Goal: Information Seeking & Learning: Learn about a topic

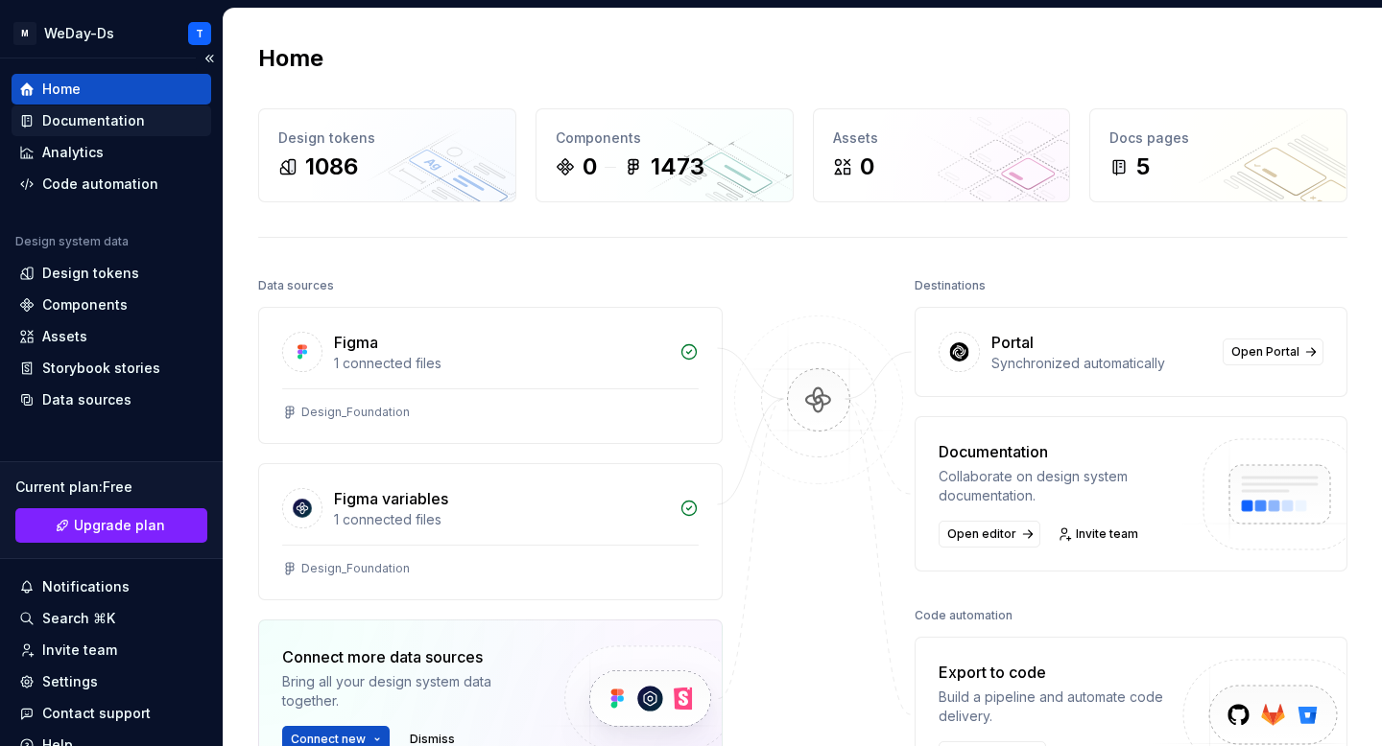
click at [111, 124] on div "Documentation" at bounding box center [93, 120] width 103 height 19
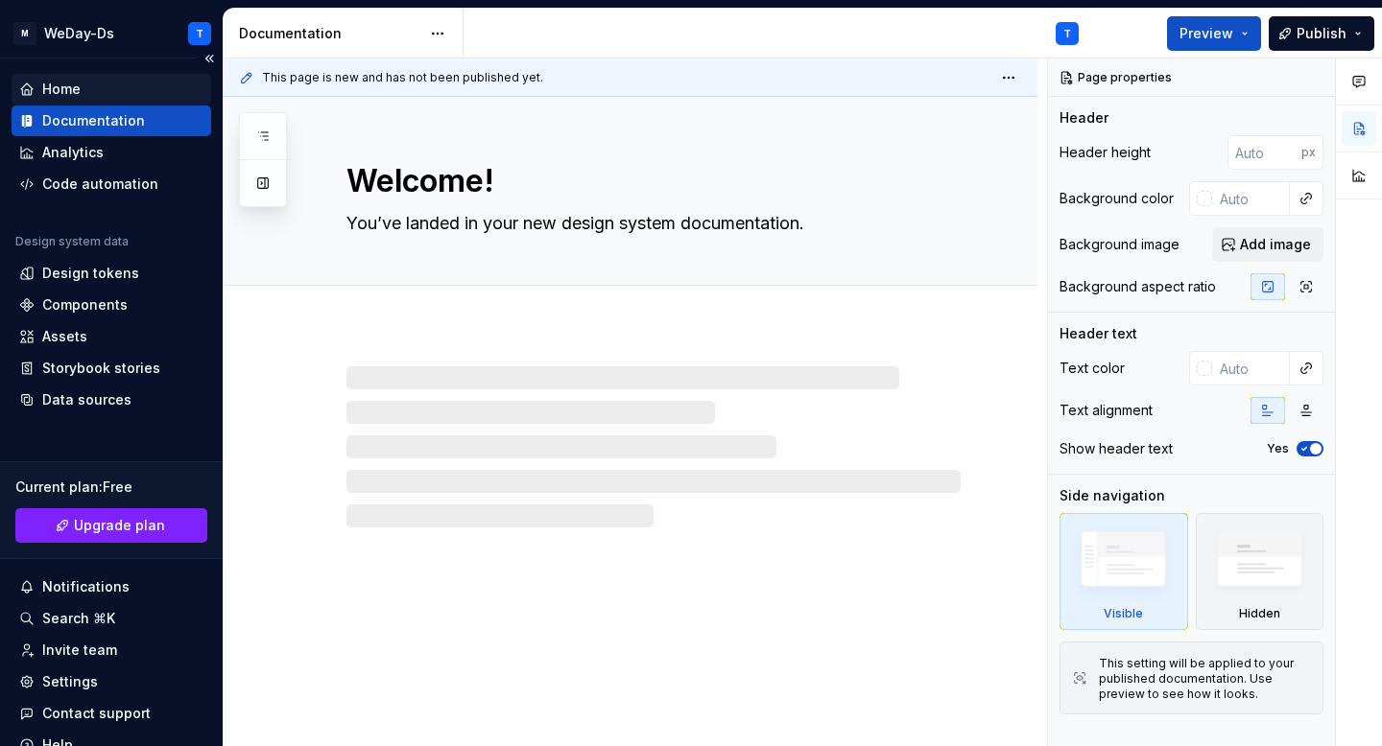
click at [138, 93] on div "Home" at bounding box center [111, 89] width 184 height 19
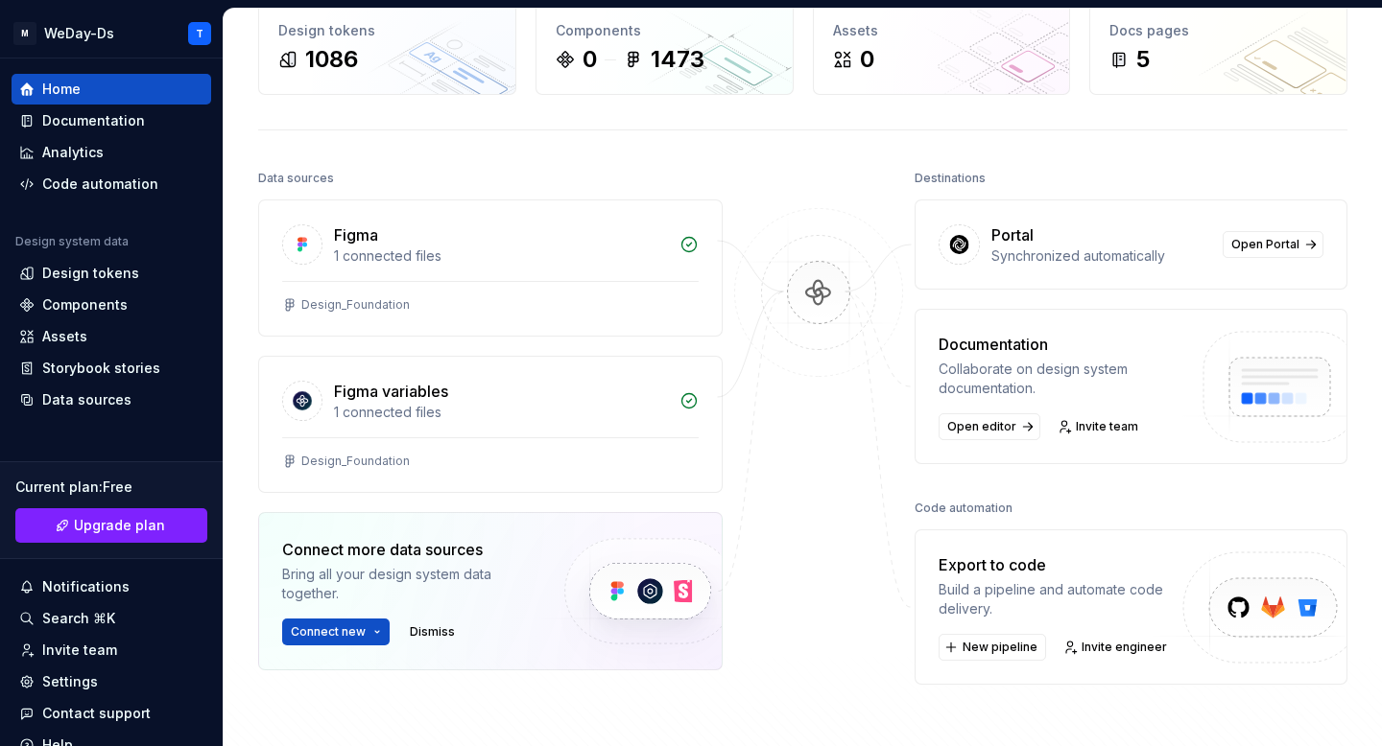
scroll to position [118, 0]
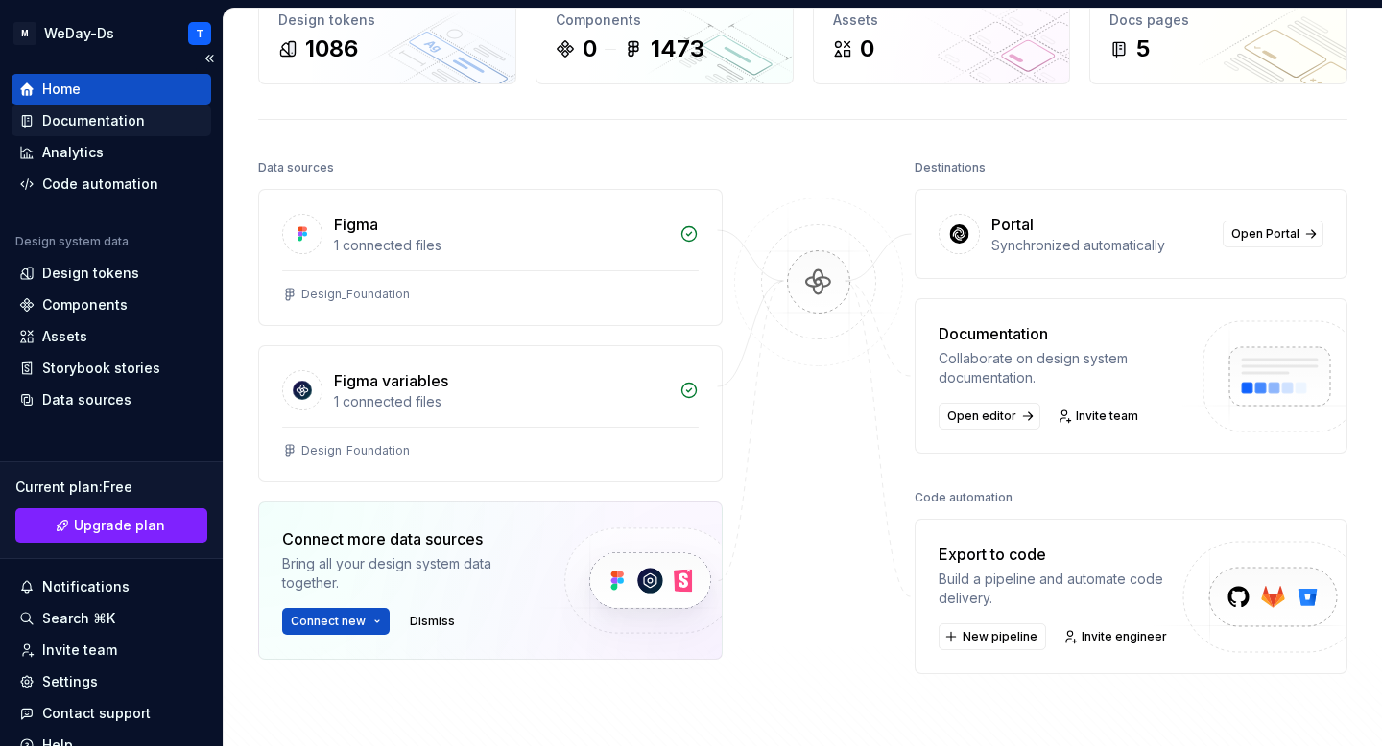
click at [127, 129] on div "Documentation" at bounding box center [93, 120] width 103 height 19
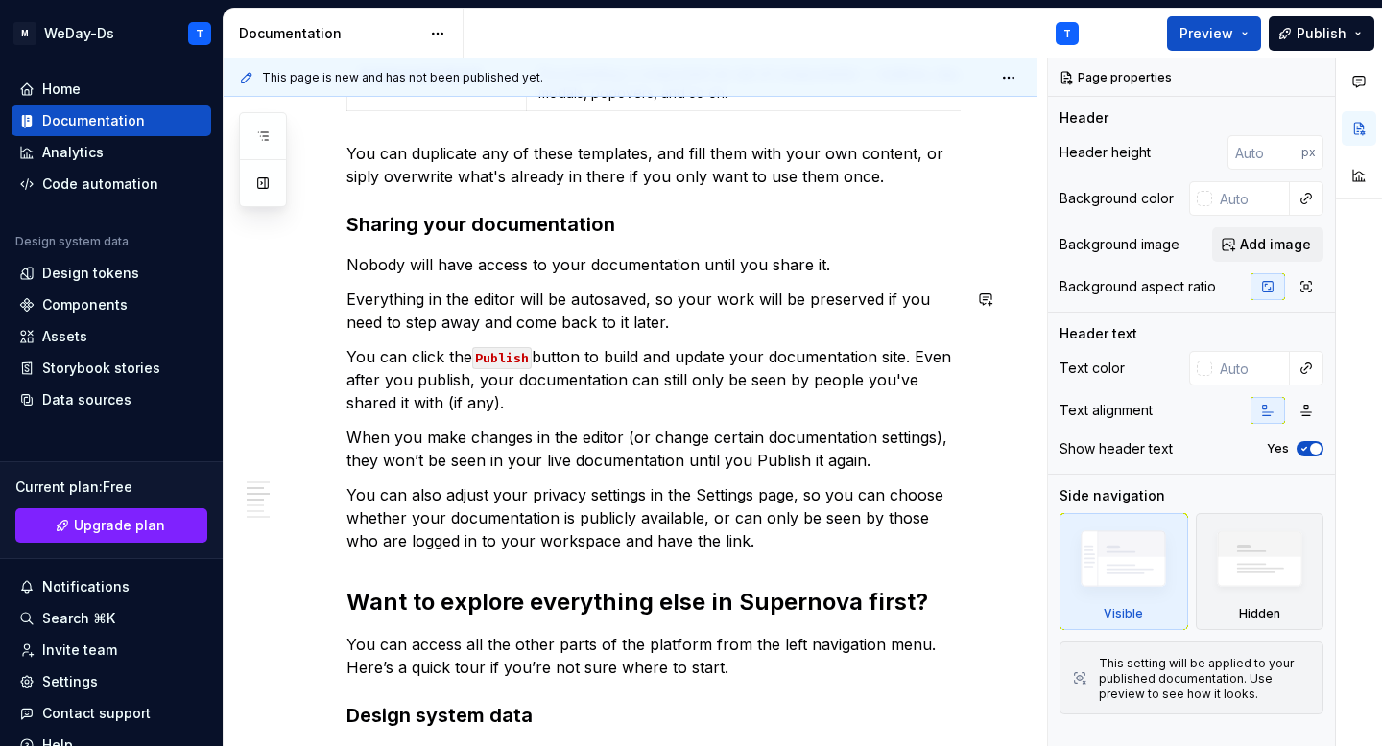
scroll to position [839, 0]
click at [144, 268] on div "Design tokens" at bounding box center [111, 273] width 184 height 19
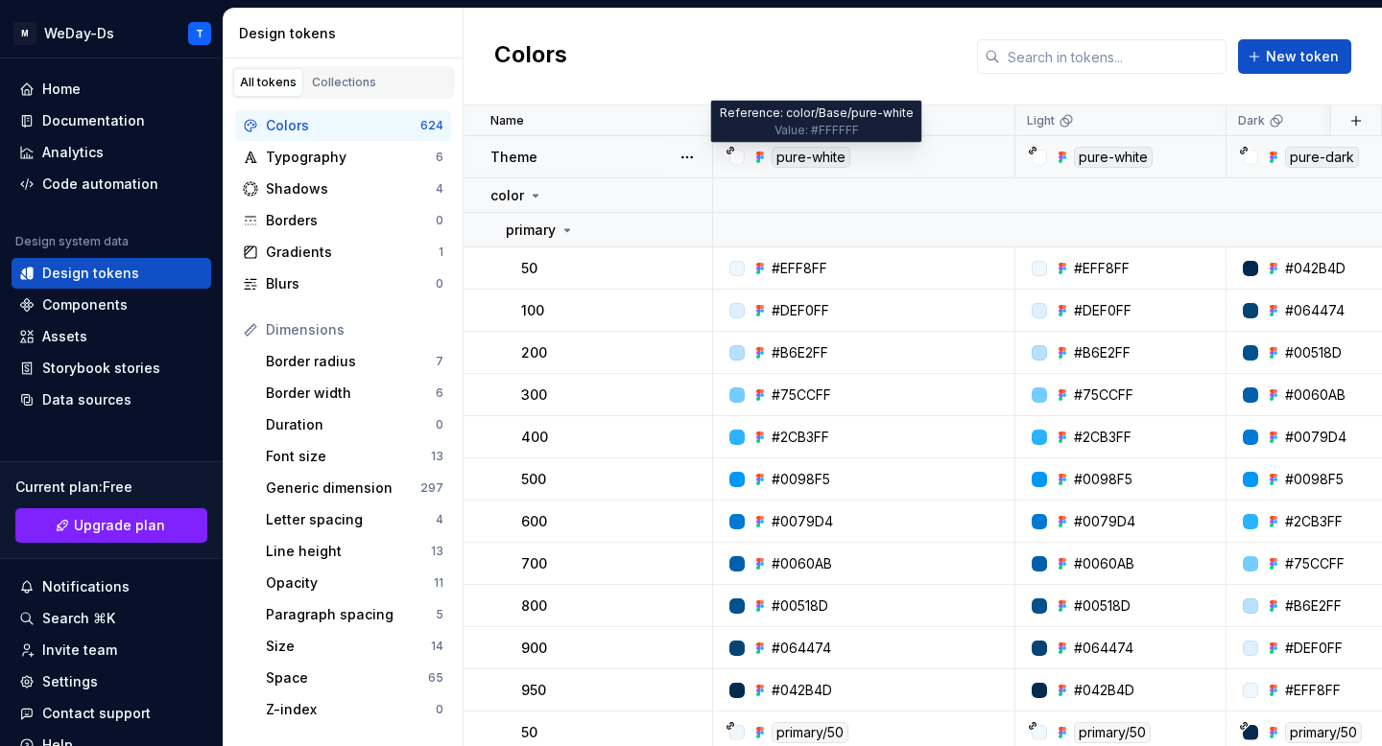
click at [808, 157] on div "pure-white" at bounding box center [810, 157] width 79 height 21
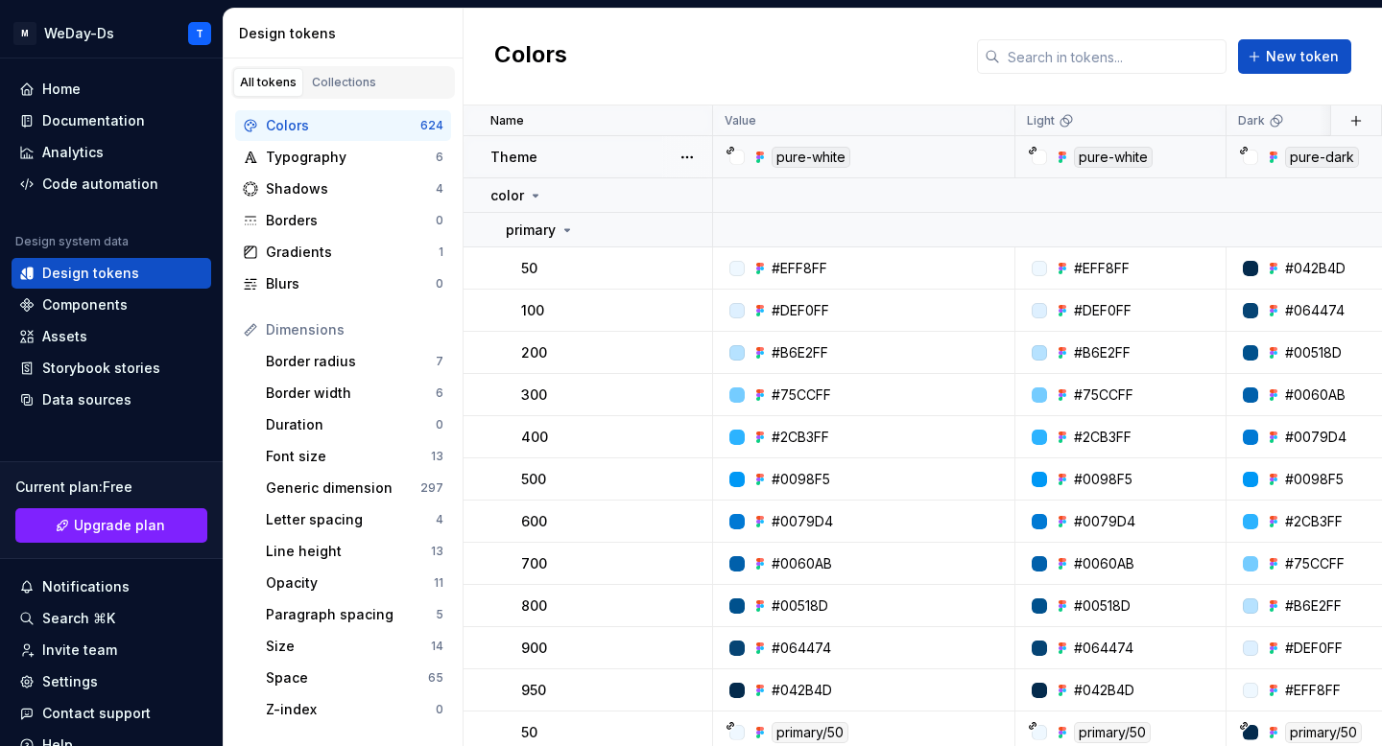
click at [886, 150] on div "pure-white" at bounding box center [869, 157] width 288 height 21
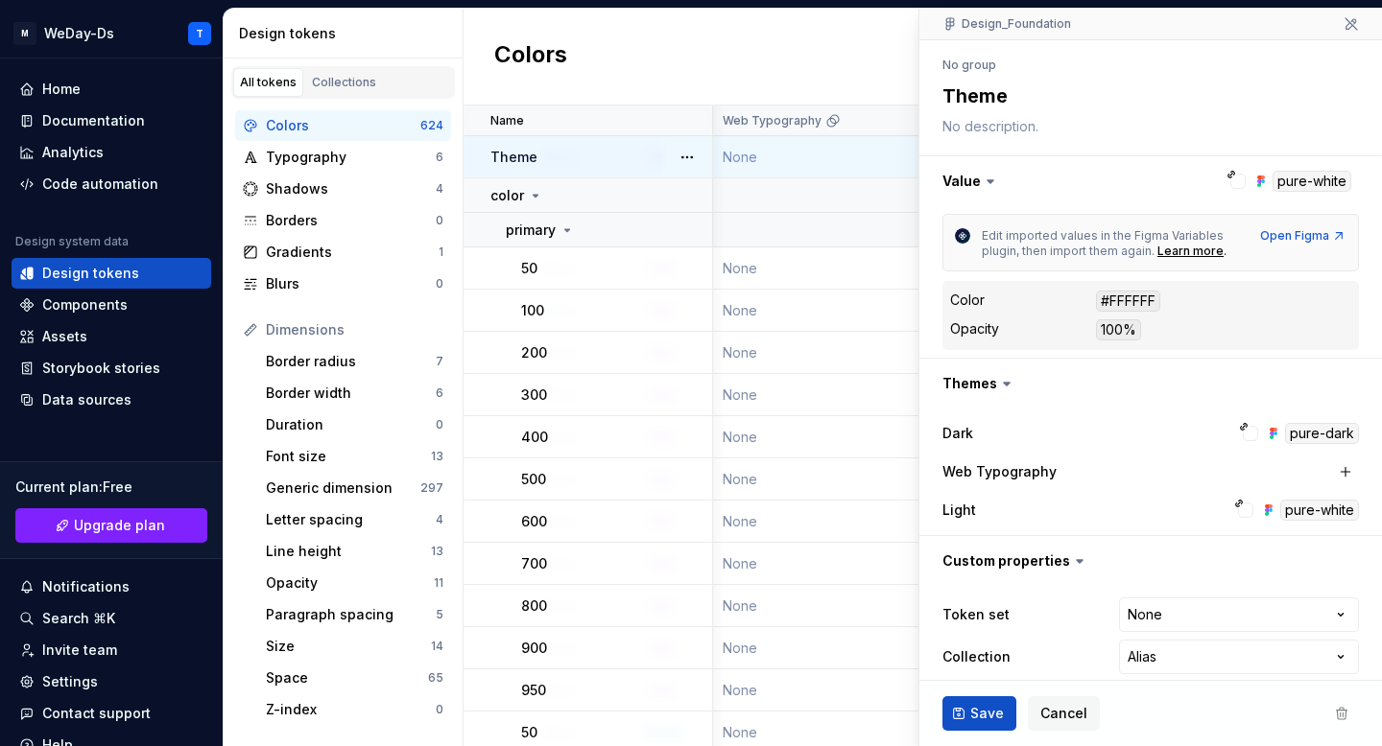
scroll to position [191, 0]
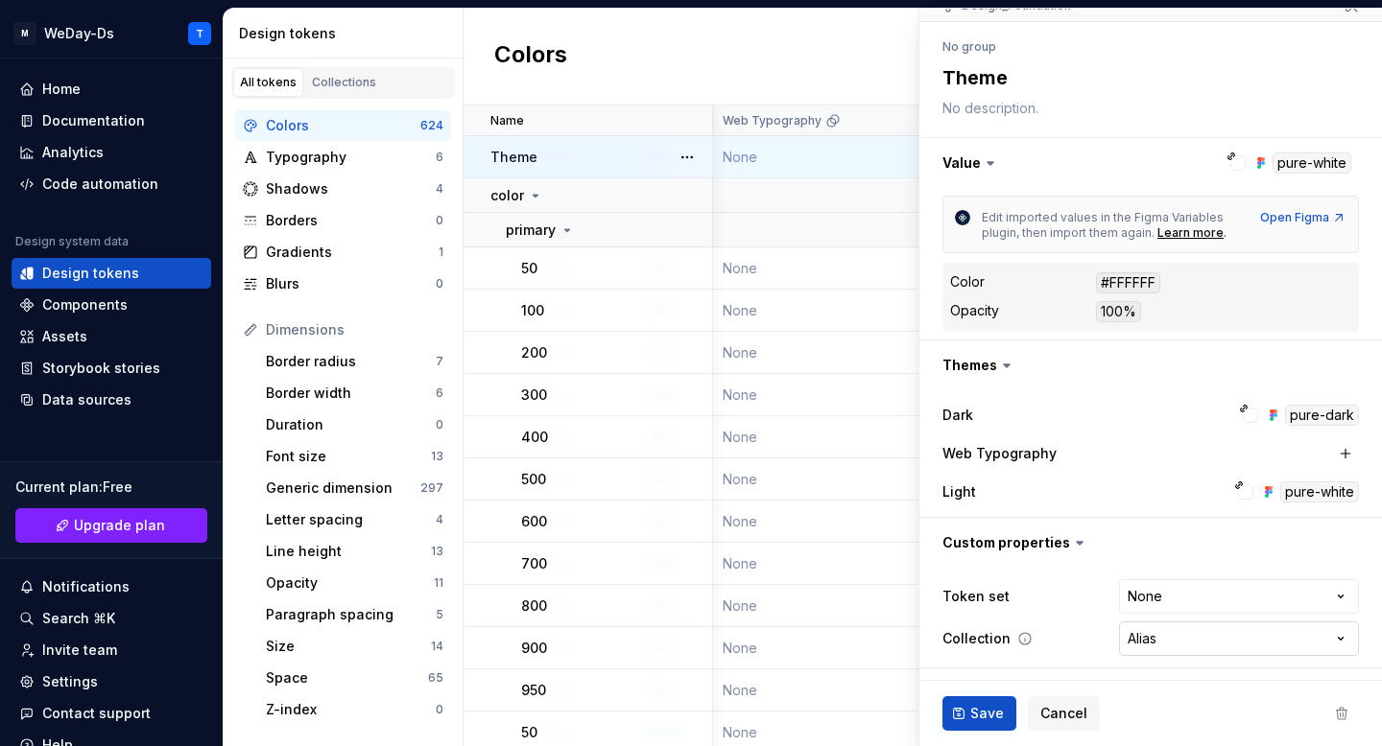
click at [1317, 652] on html "M WeDay-Ds T Home Documentation Analytics Code automation Design system data De…" at bounding box center [691, 373] width 1382 height 746
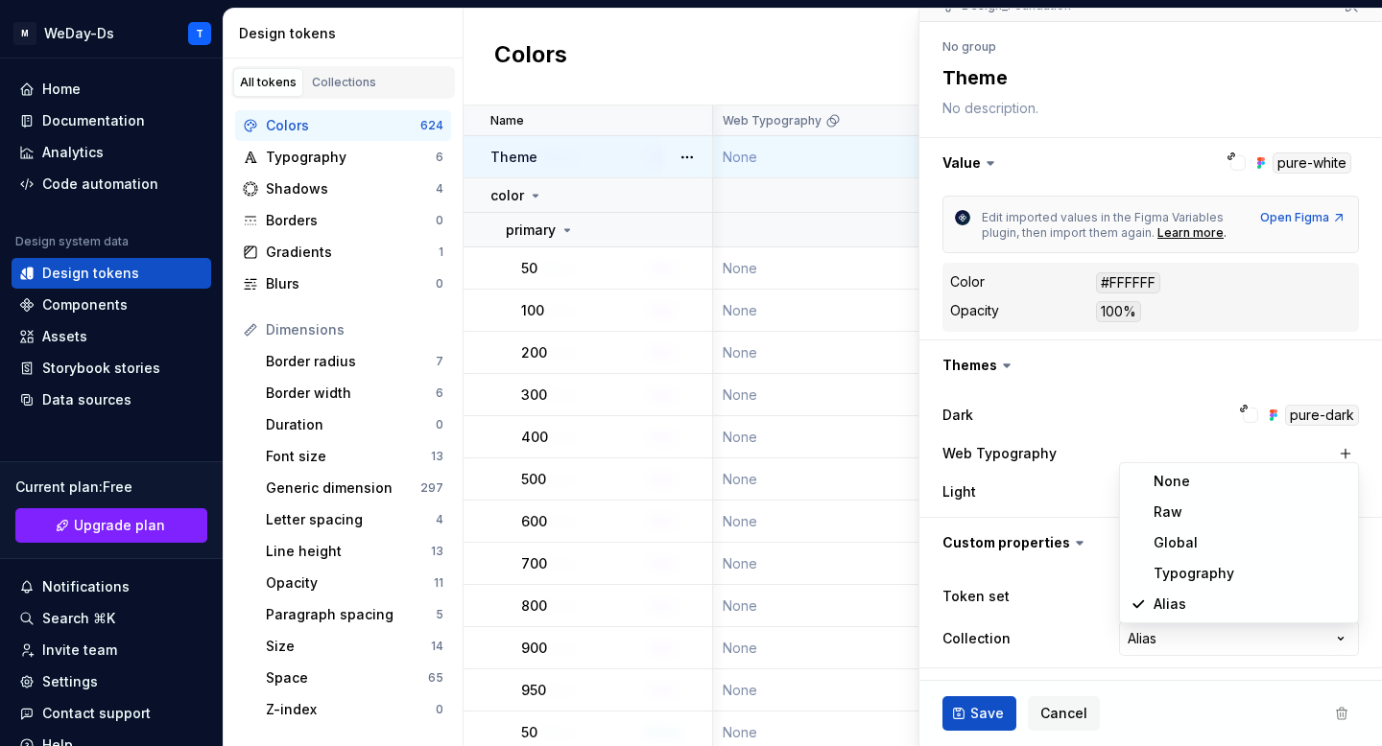
click at [1318, 639] on html "M WeDay-Ds T Home Documentation Analytics Code automation Design system data De…" at bounding box center [691, 373] width 1382 height 746
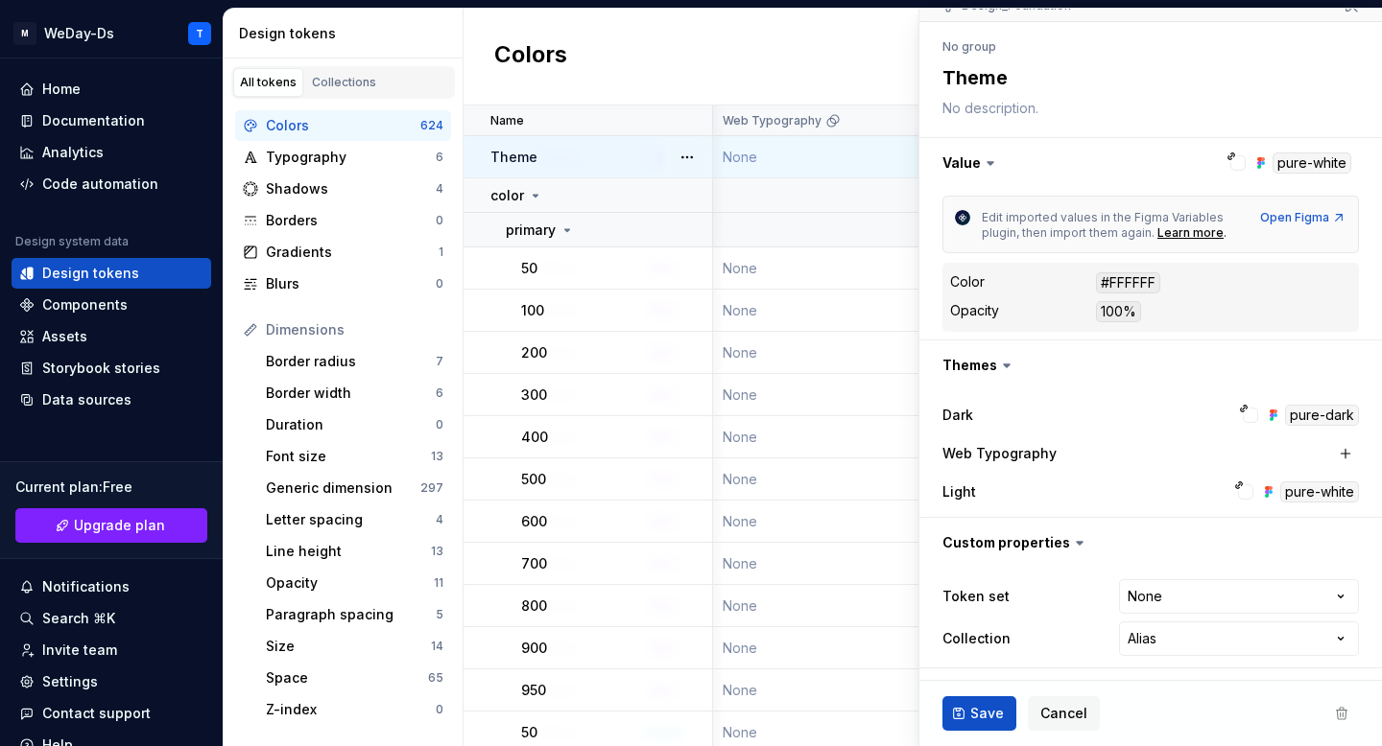
click at [1318, 639] on html "M WeDay-Ds T Home Documentation Analytics Code automation Design system data De…" at bounding box center [691, 373] width 1382 height 746
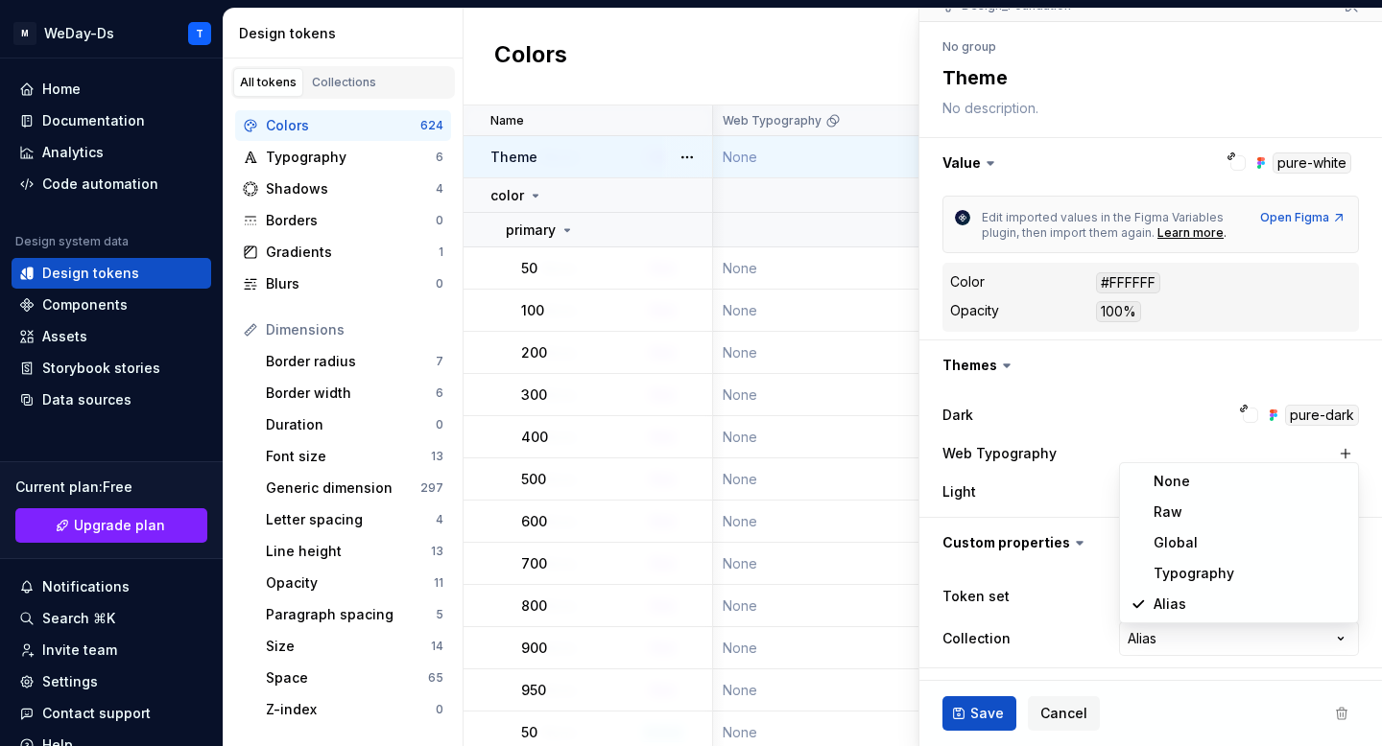
click at [1318, 639] on html "M WeDay-Ds T Home Documentation Analytics Code automation Design system data De…" at bounding box center [691, 373] width 1382 height 746
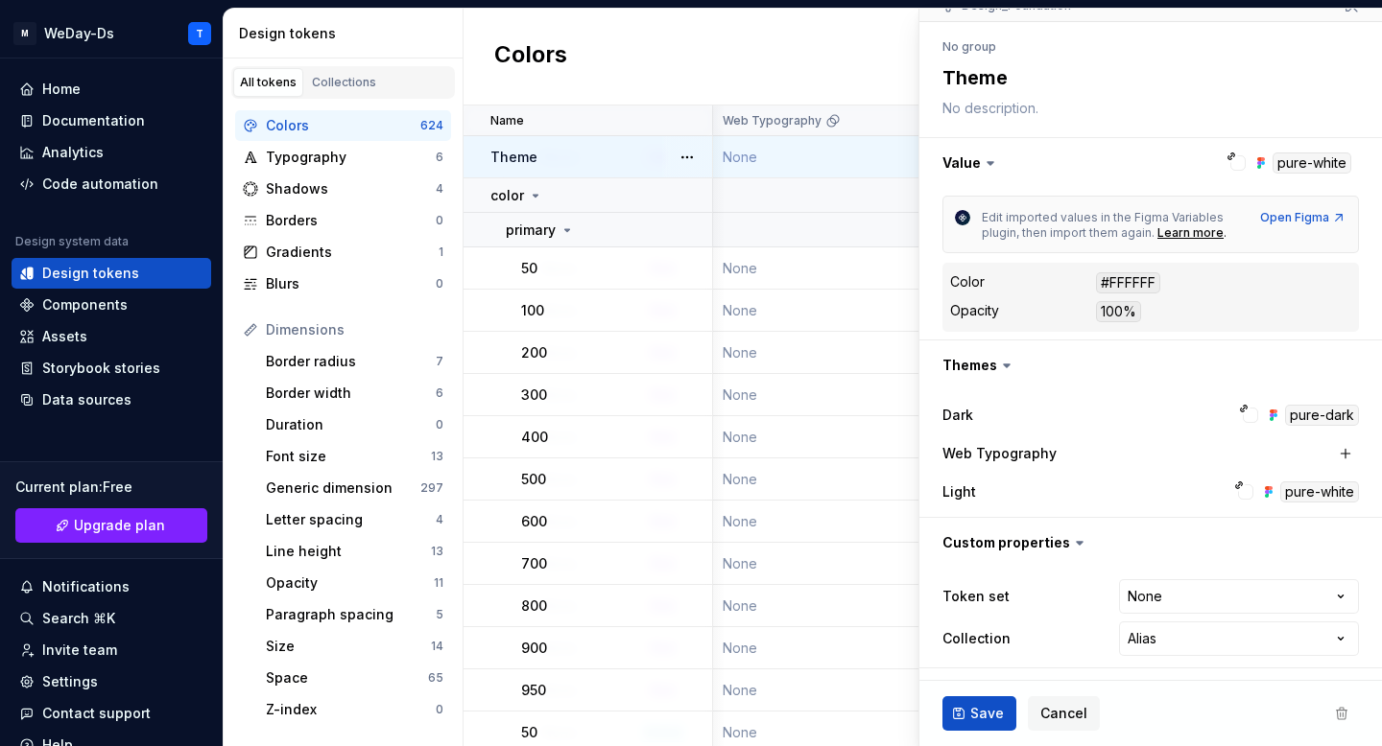
click at [1318, 639] on html "M WeDay-Ds T Home Documentation Analytics Code automation Design system data De…" at bounding box center [691, 373] width 1382 height 746
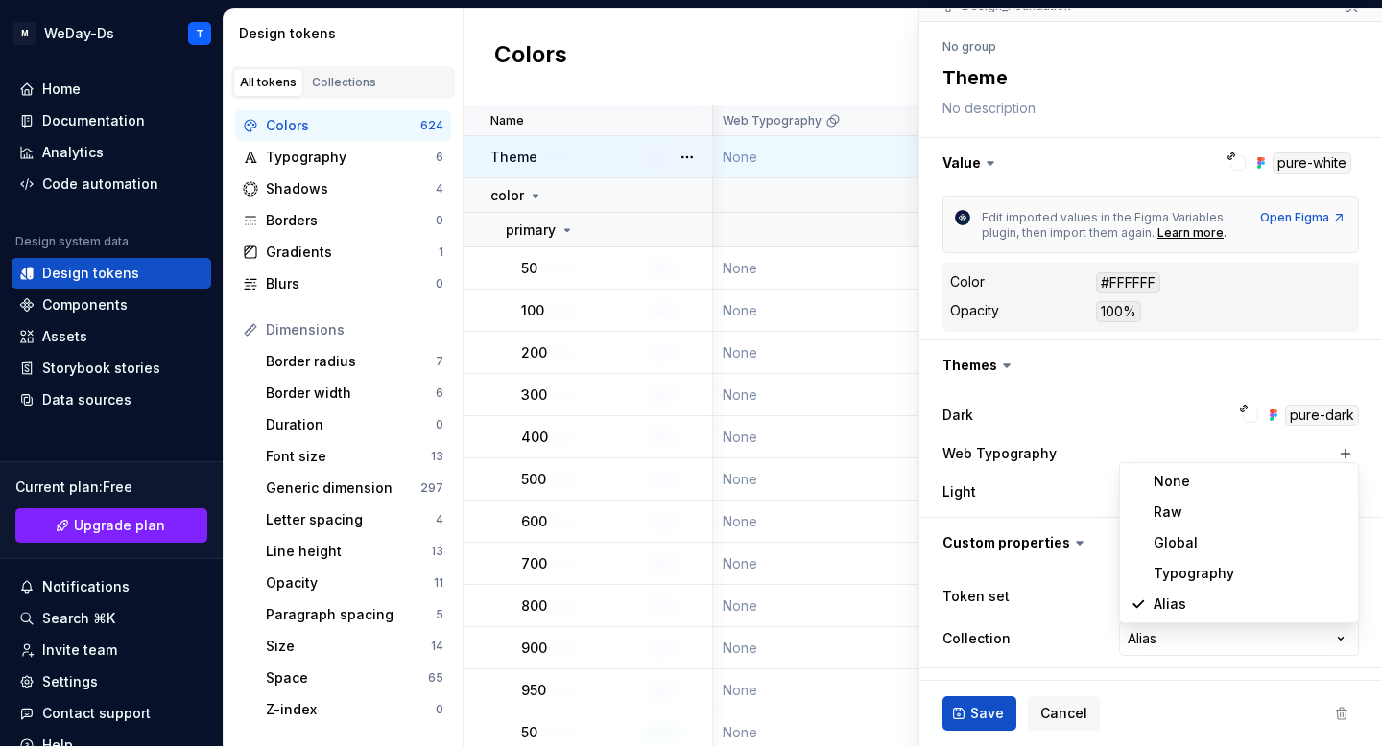
click at [1318, 639] on html "M WeDay-Ds T Home Documentation Analytics Code automation Design system data De…" at bounding box center [691, 373] width 1382 height 746
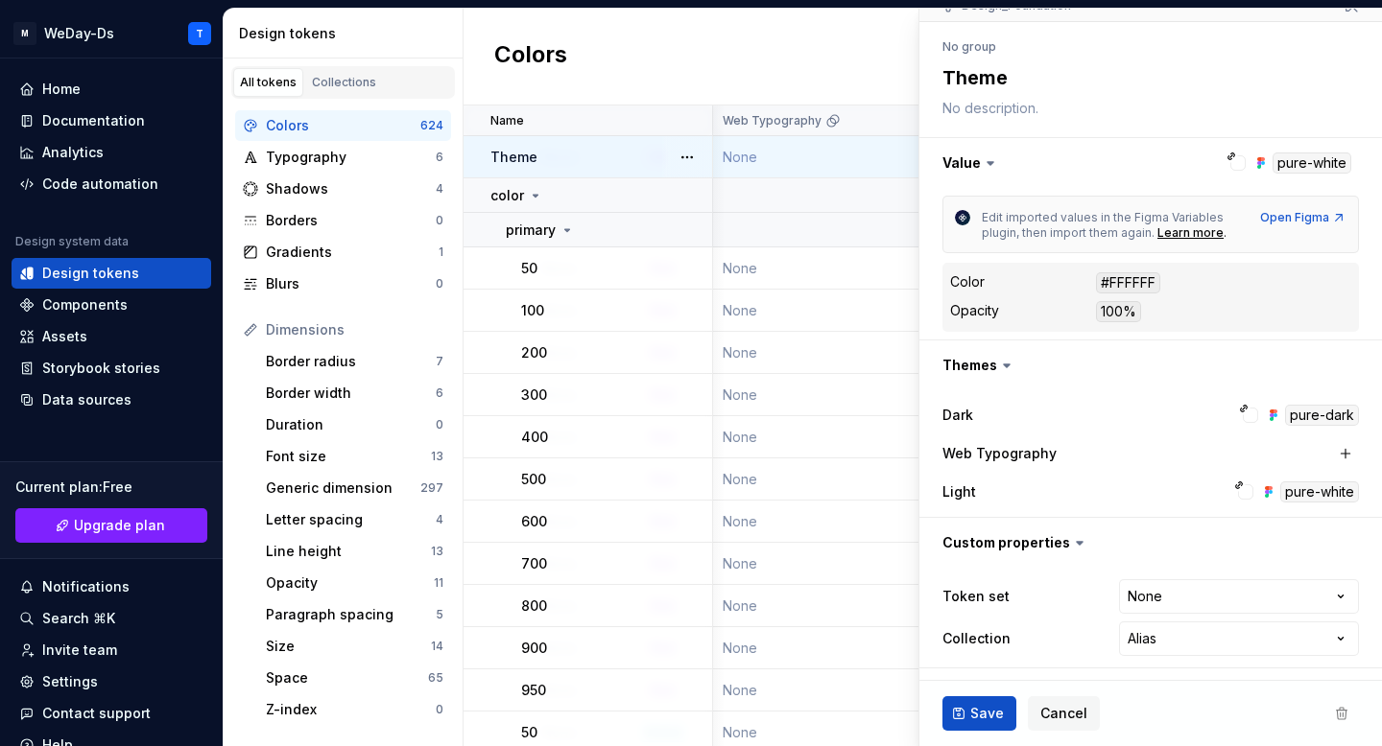
click at [769, 81] on div "Colors New token" at bounding box center [922, 57] width 918 height 97
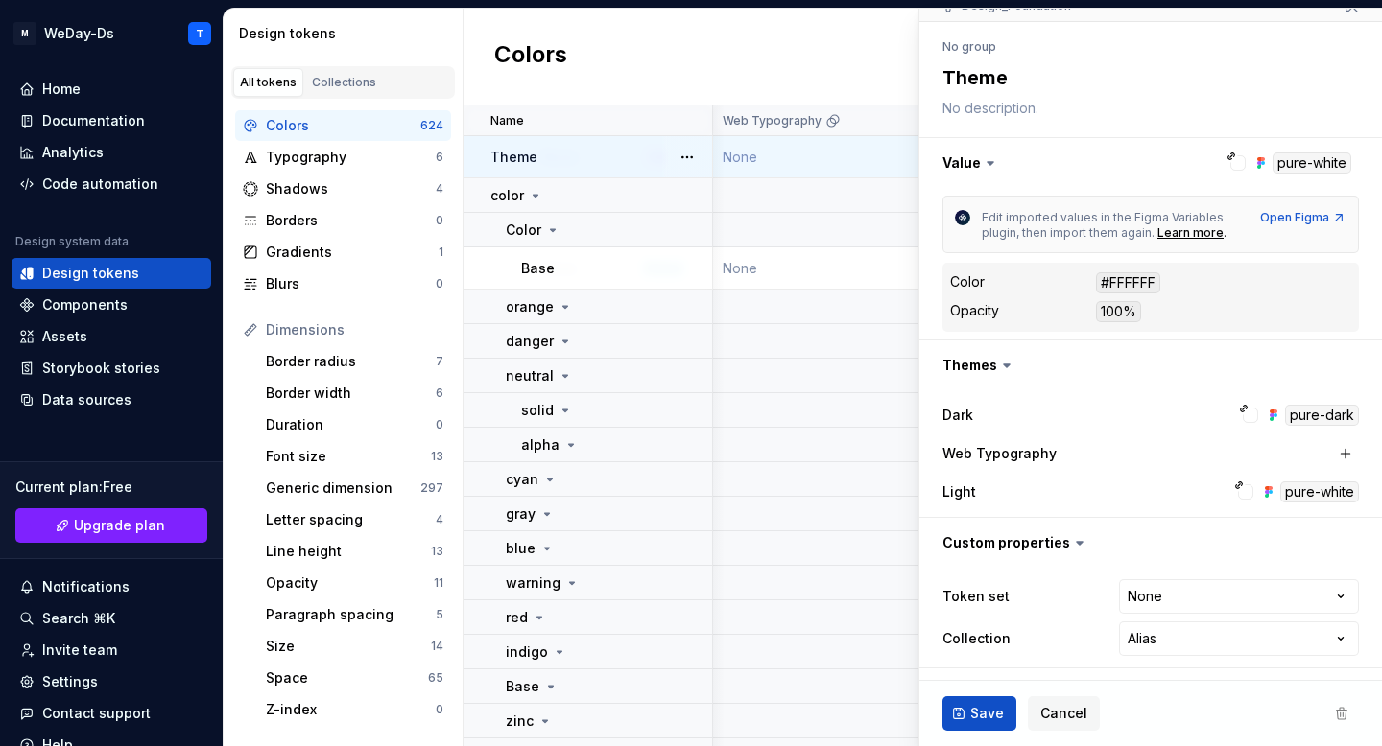
type textarea "*"
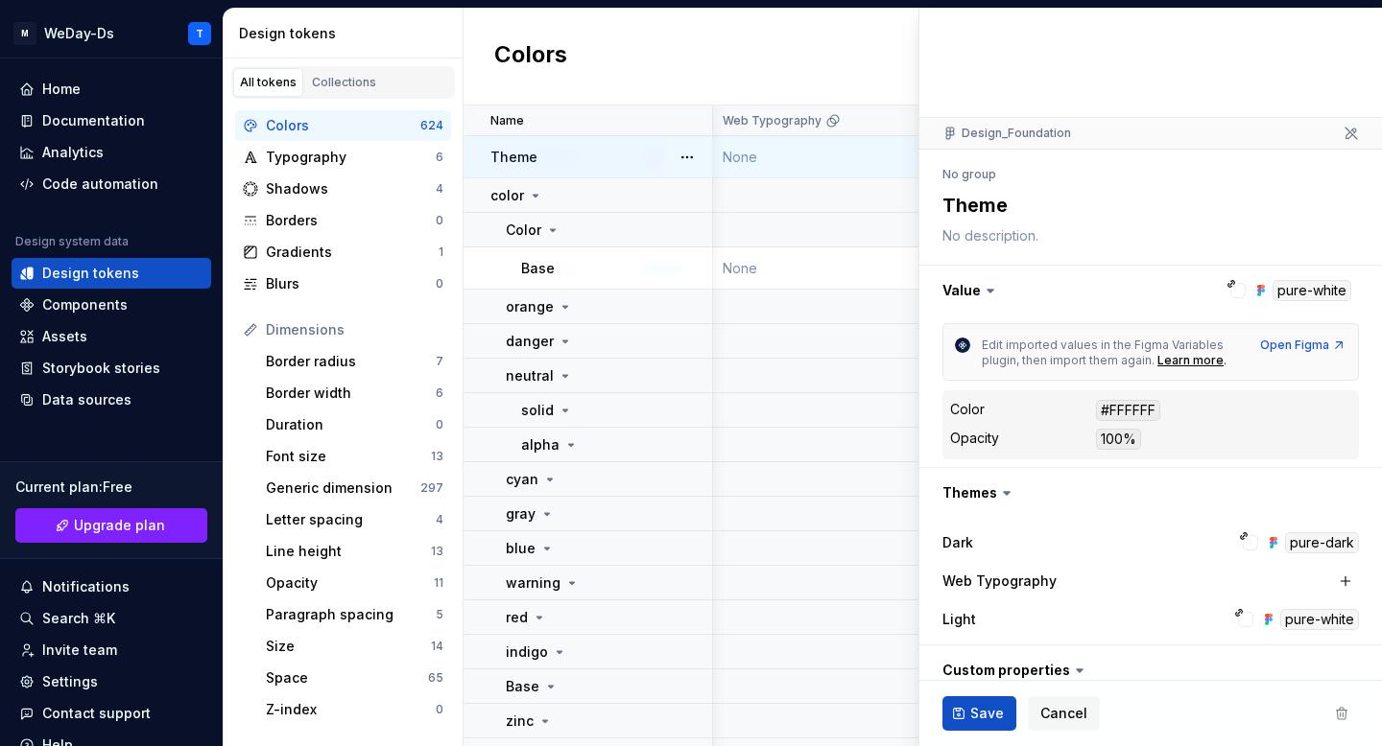
scroll to position [0, 0]
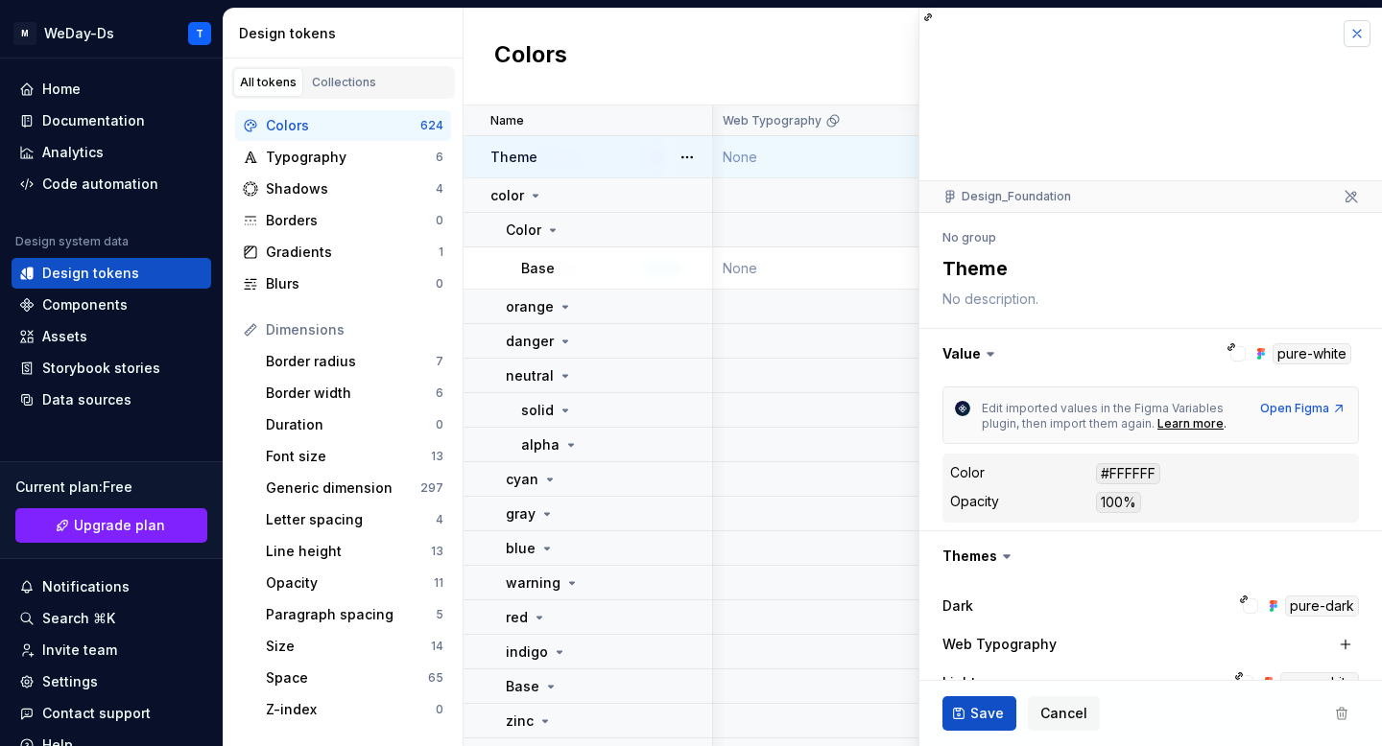
click at [1353, 30] on button "button" at bounding box center [1356, 33] width 27 height 27
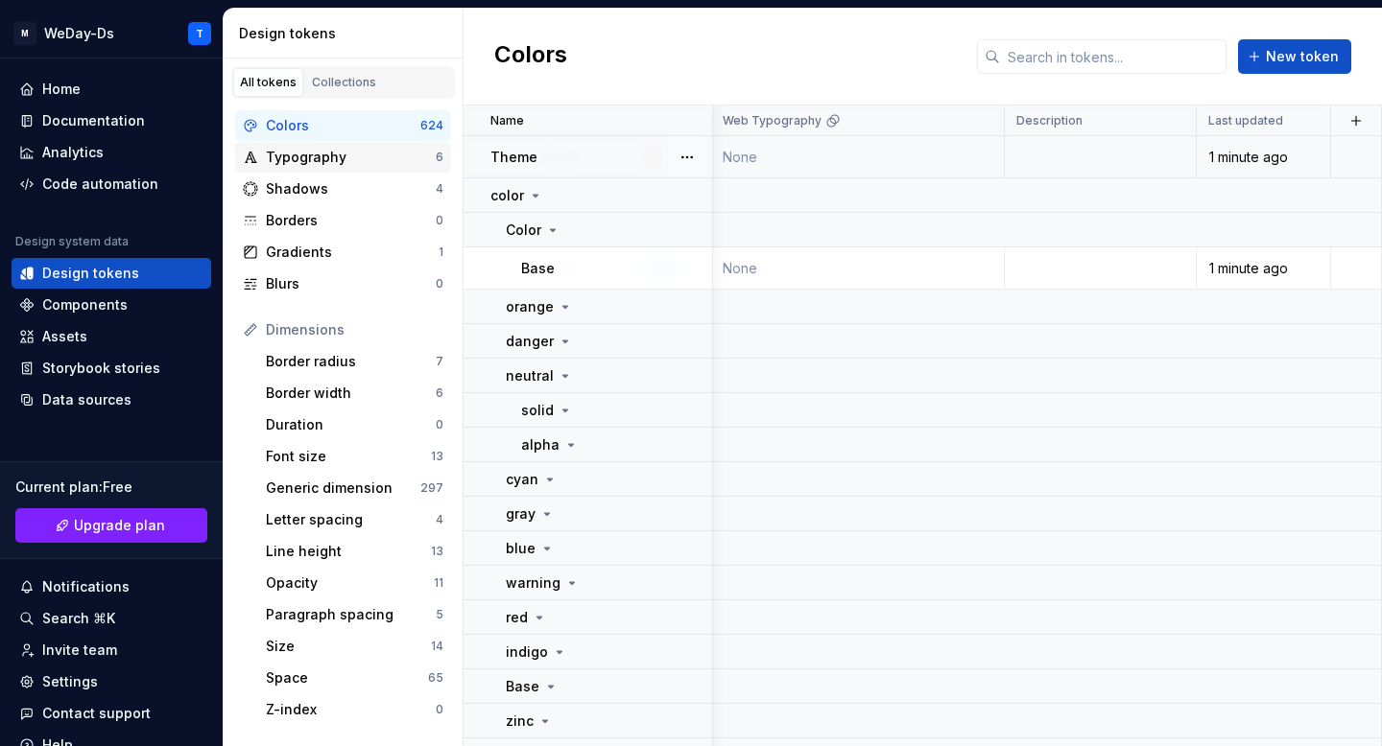
click at [329, 159] on div "Typography" at bounding box center [351, 157] width 170 height 19
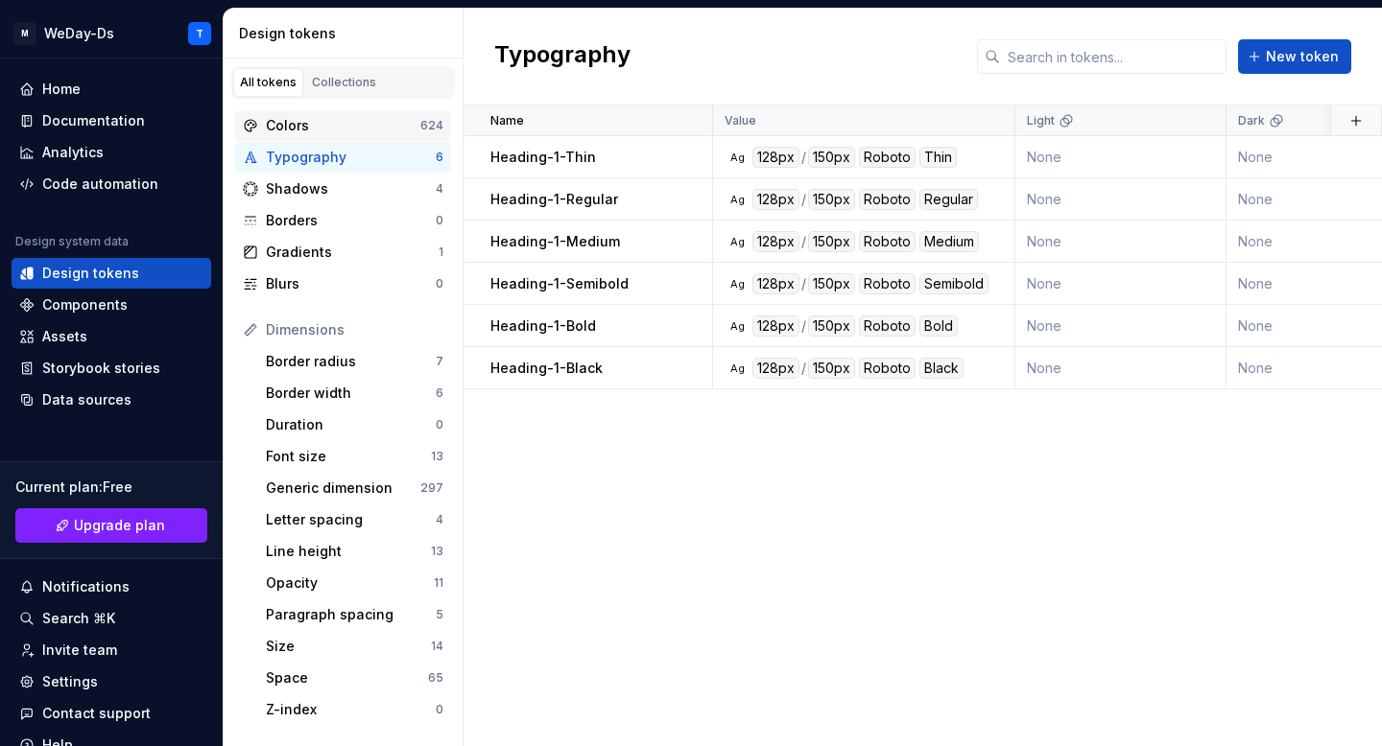
click at [365, 126] on div "Colors" at bounding box center [343, 125] width 154 height 19
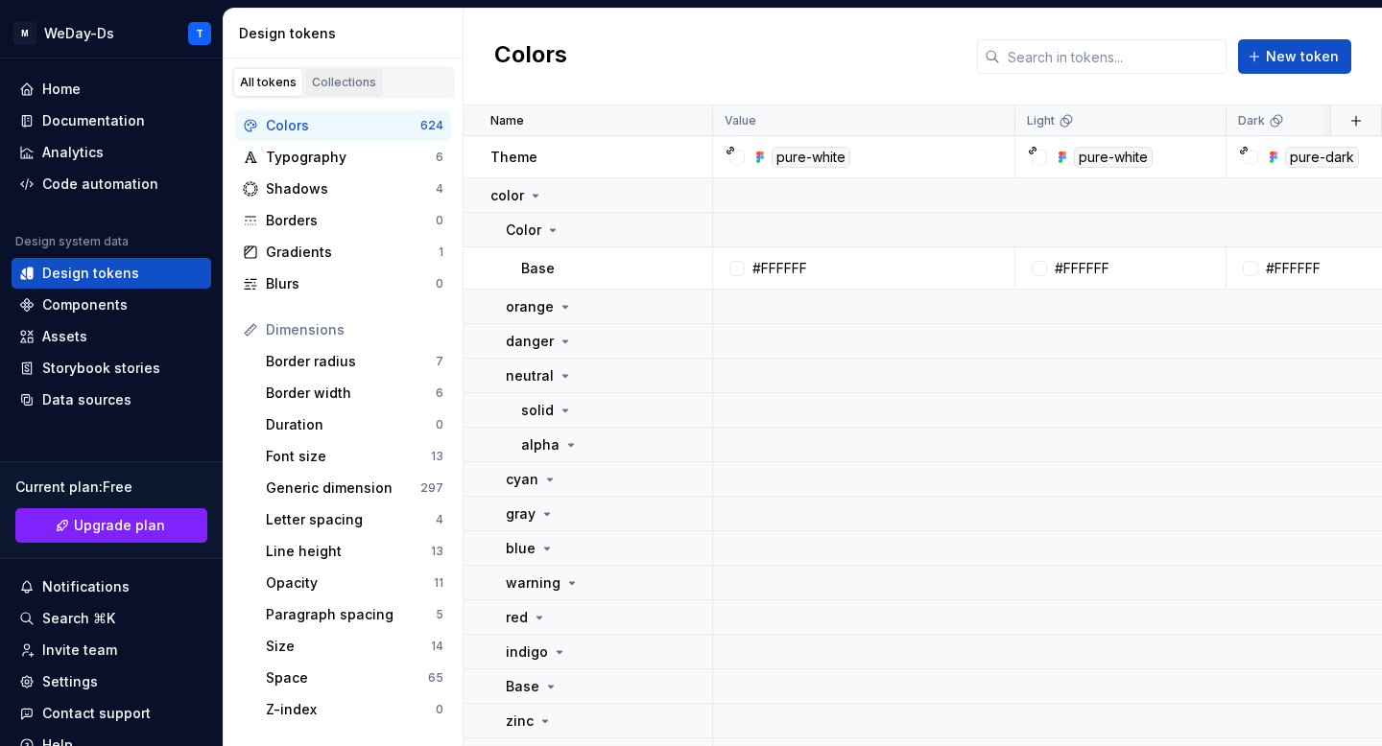
click at [359, 83] on div "Collections" at bounding box center [344, 82] width 64 height 15
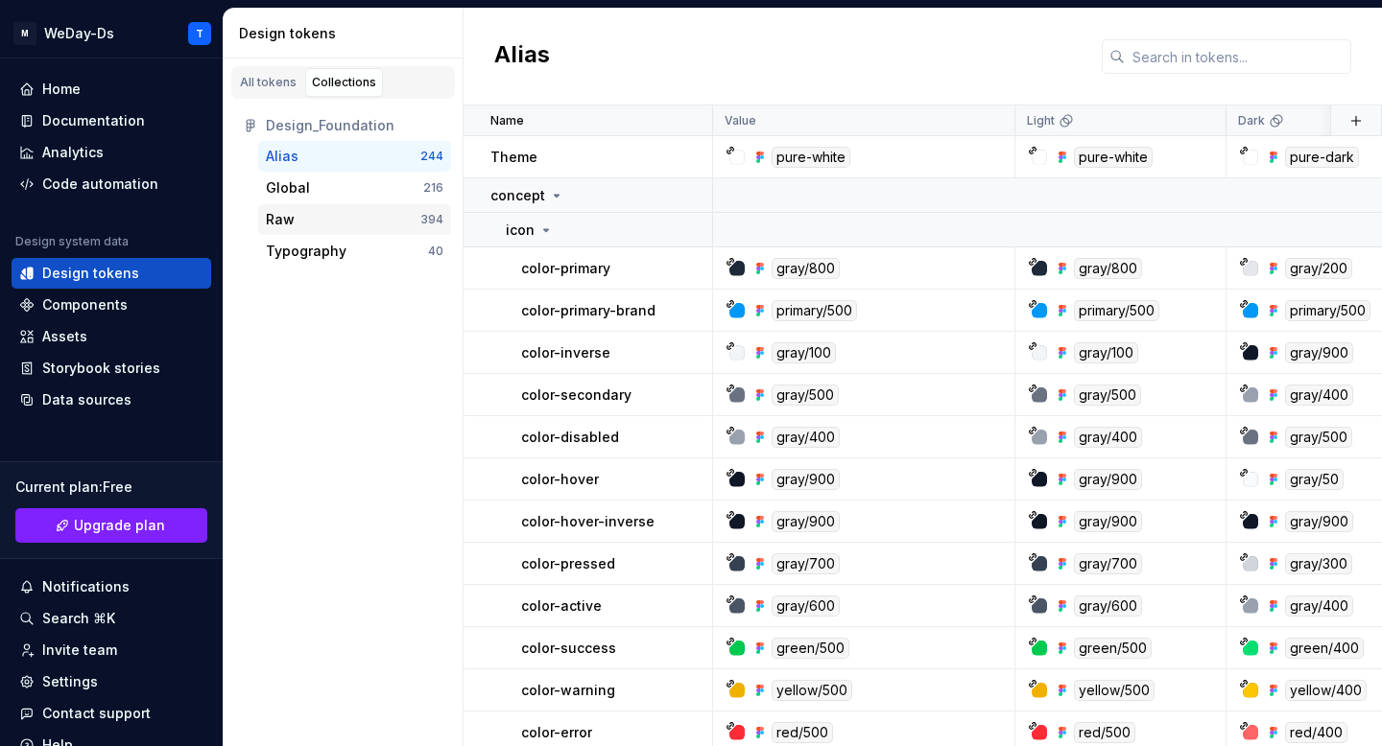
click at [310, 219] on div "Raw" at bounding box center [343, 219] width 154 height 19
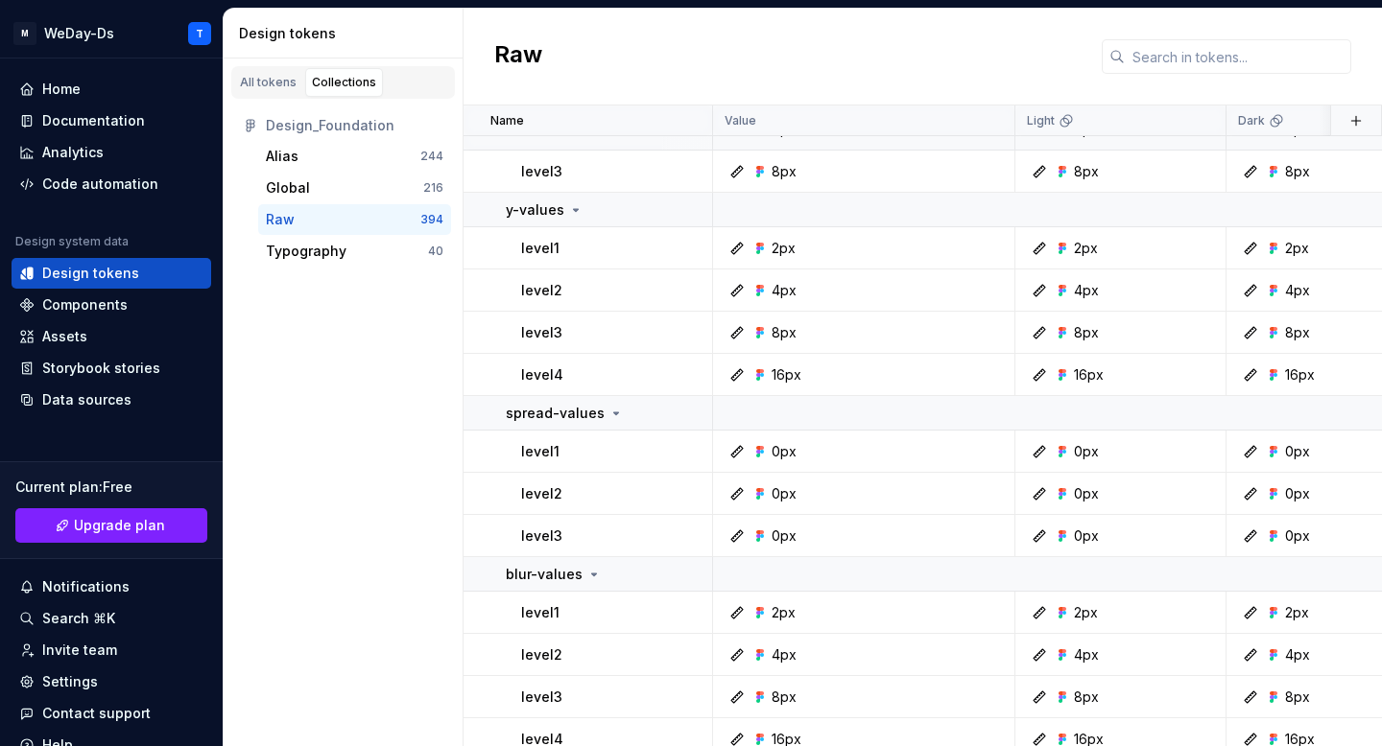
scroll to position [17438, 0]
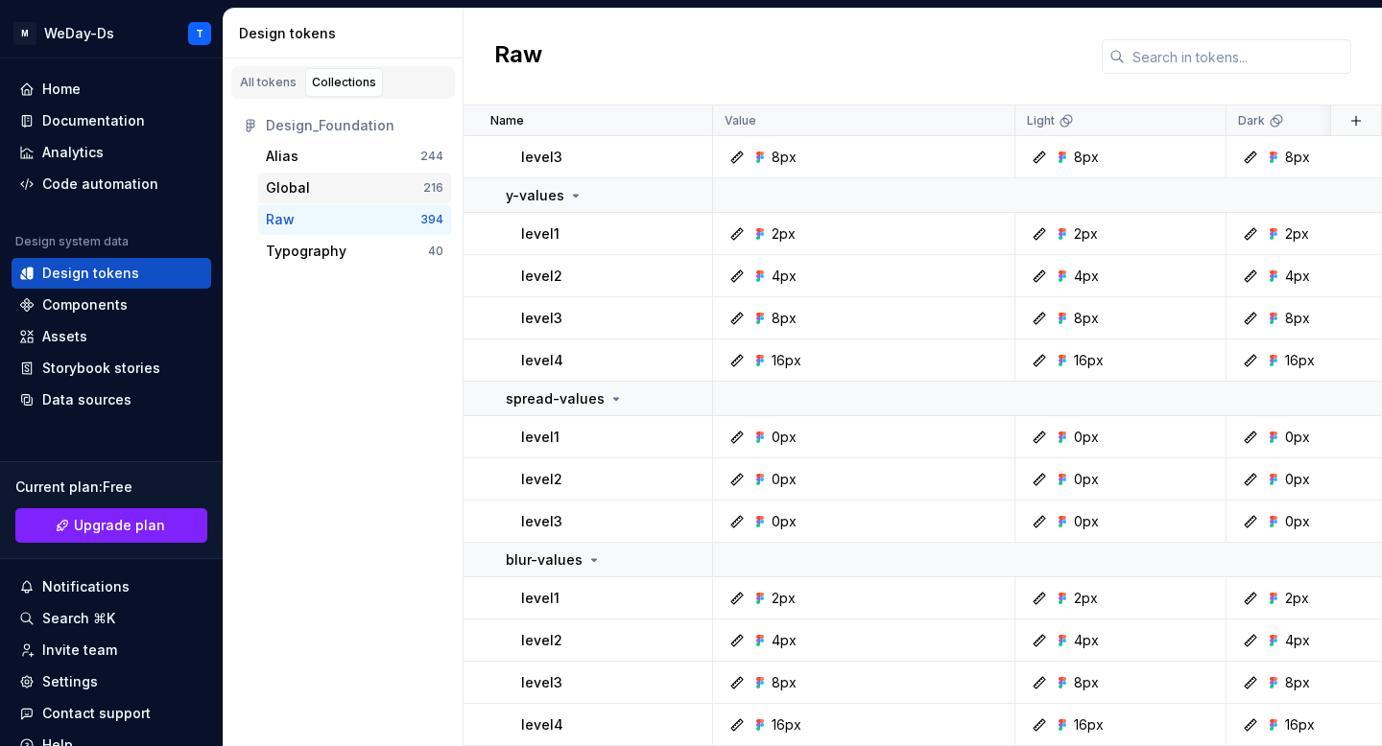
click at [360, 182] on div "Global" at bounding box center [344, 187] width 157 height 19
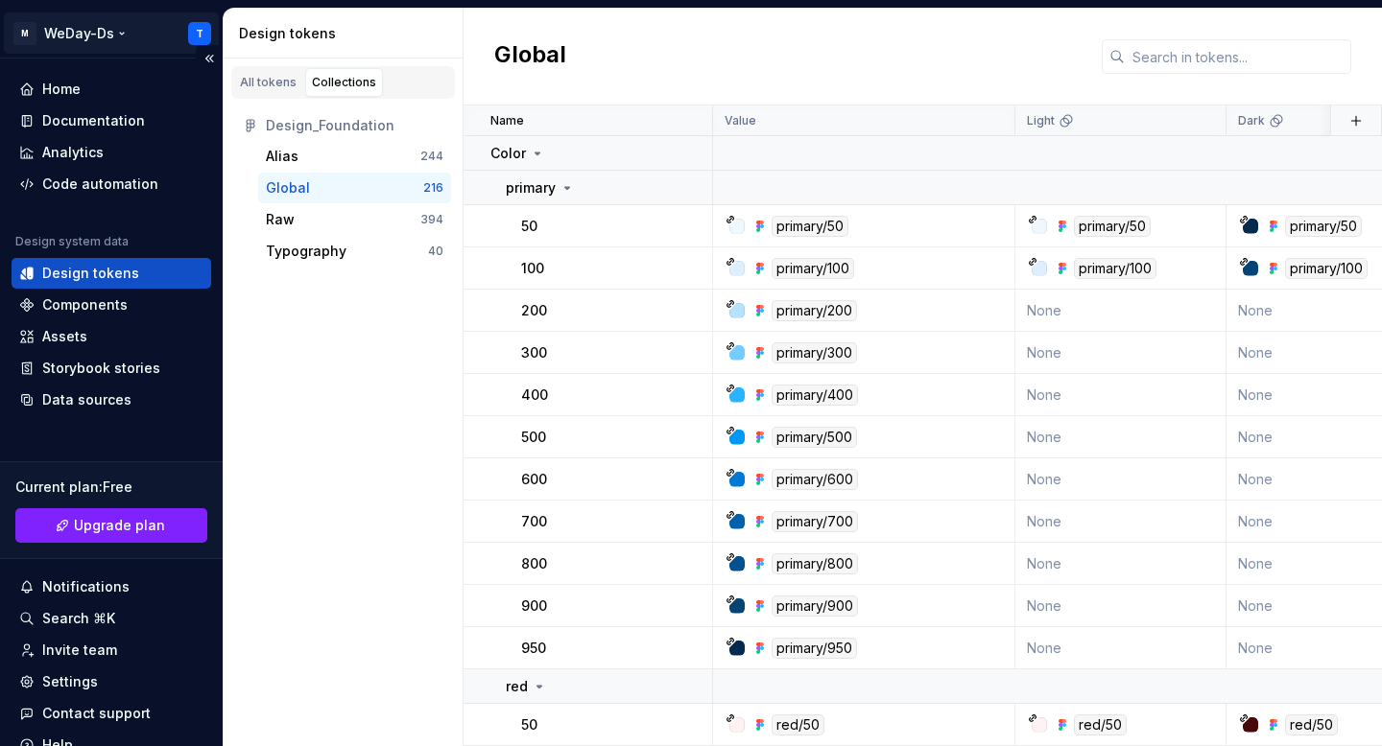
click at [92, 33] on html "M WeDay-Ds T Home Documentation Analytics Code automation Design system data De…" at bounding box center [691, 373] width 1382 height 746
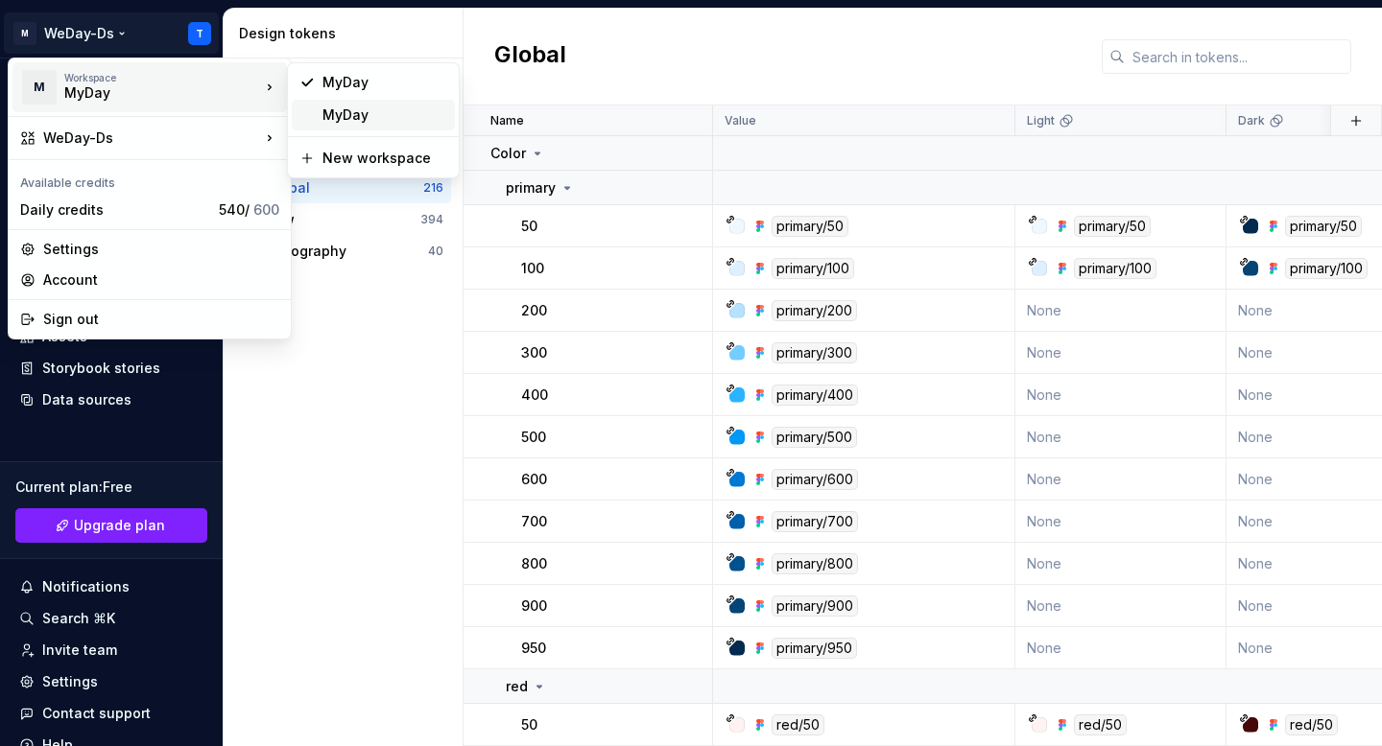
click at [336, 123] on div "MyDay" at bounding box center [384, 115] width 125 height 19
